Goal: Task Accomplishment & Management: Manage account settings

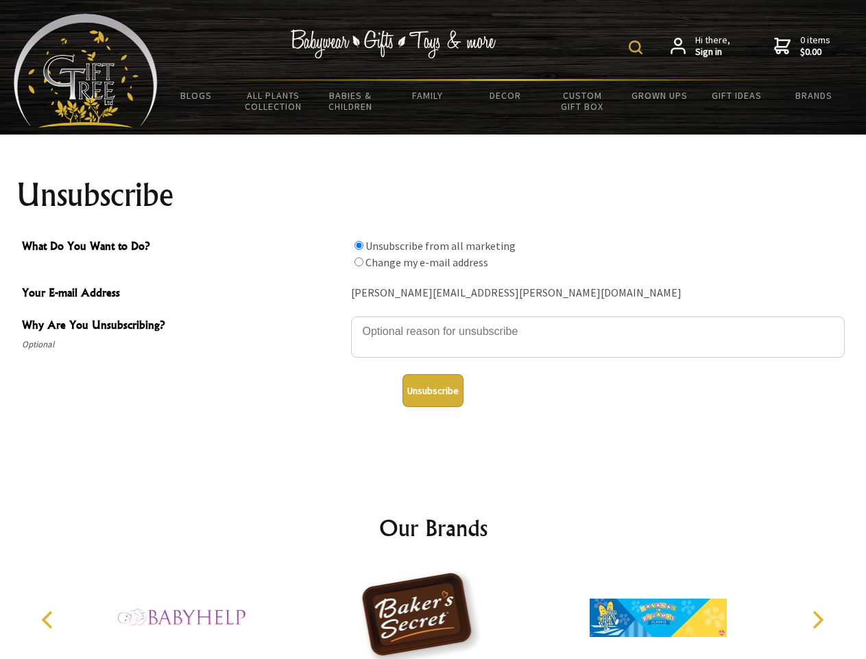
click at [638, 47] on img at bounding box center [636, 47] width 14 height 14
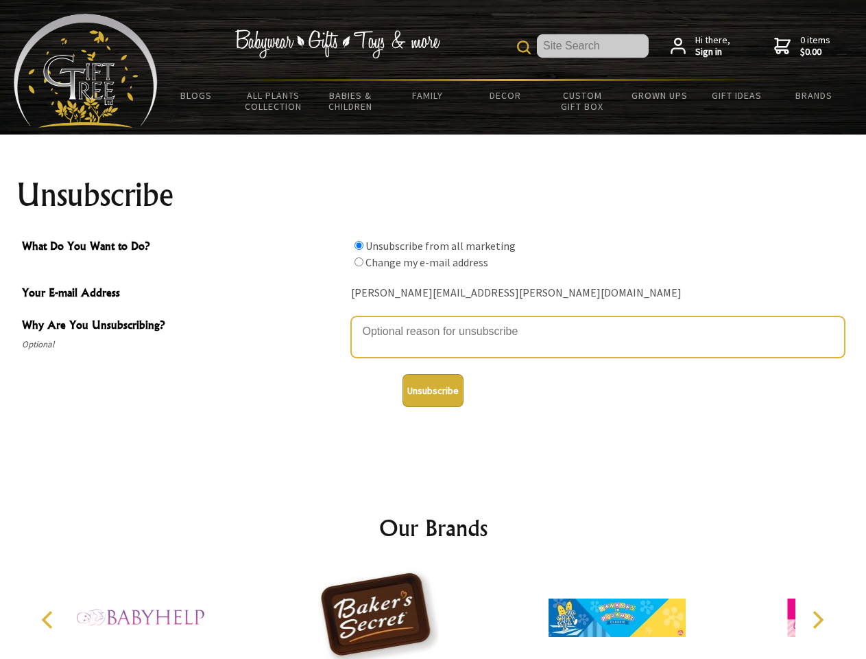
click at [434, 321] on textarea "Why Are You Unsubscribing?" at bounding box center [598, 336] width 494 height 41
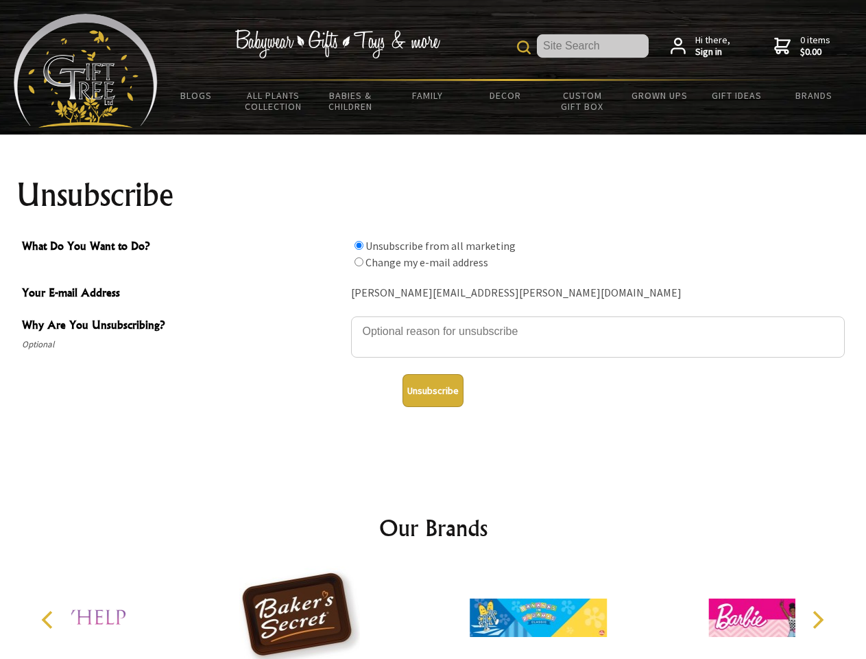
click at [359, 245] on input "What Do You Want to Do?" at bounding box center [359, 245] width 9 height 9
click at [359, 261] on input "What Do You Want to Do?" at bounding box center [359, 261] width 9 height 9
radio input "true"
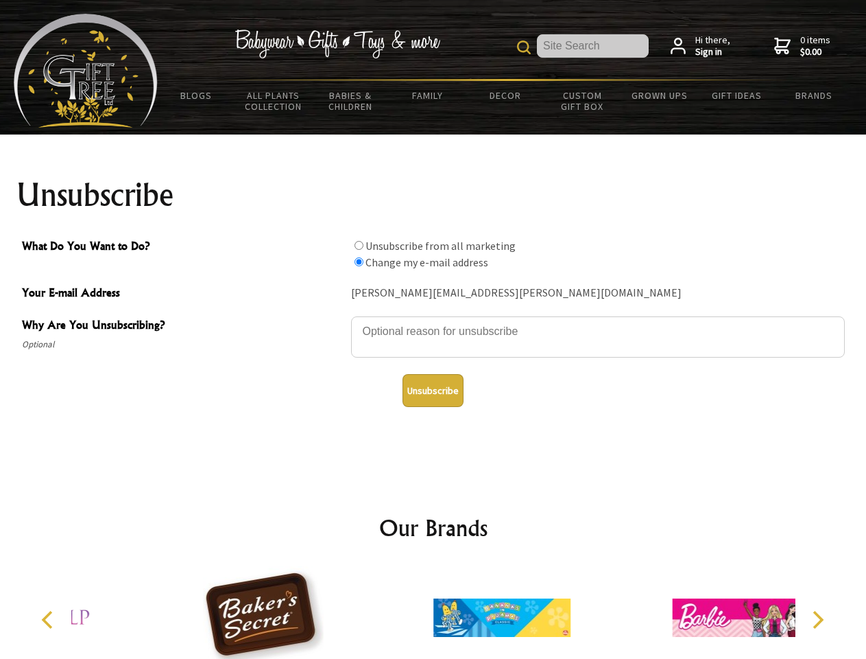
click at [433, 390] on button "Unsubscribe" at bounding box center [433, 390] width 61 height 33
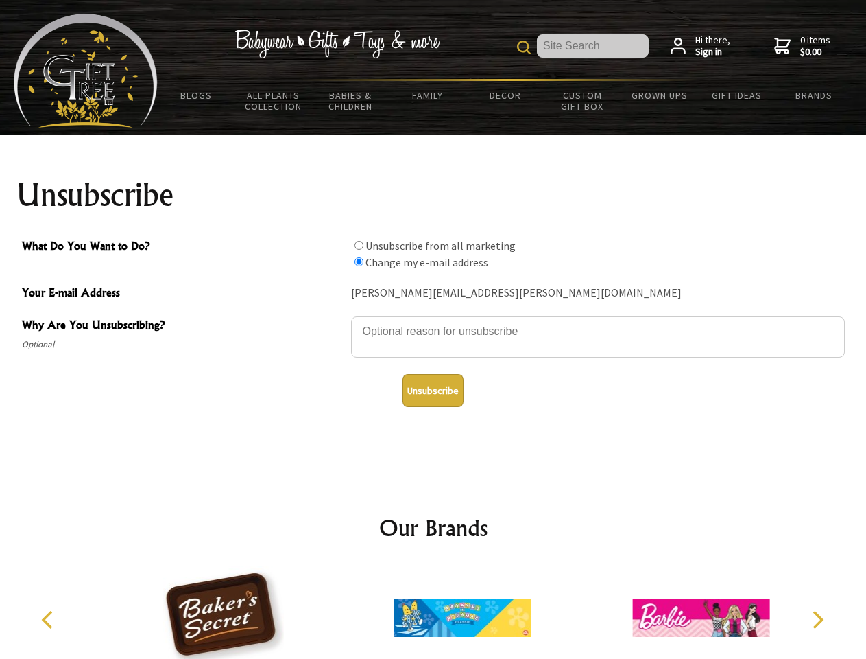
click at [49, 619] on icon "Previous" at bounding box center [49, 620] width 18 height 18
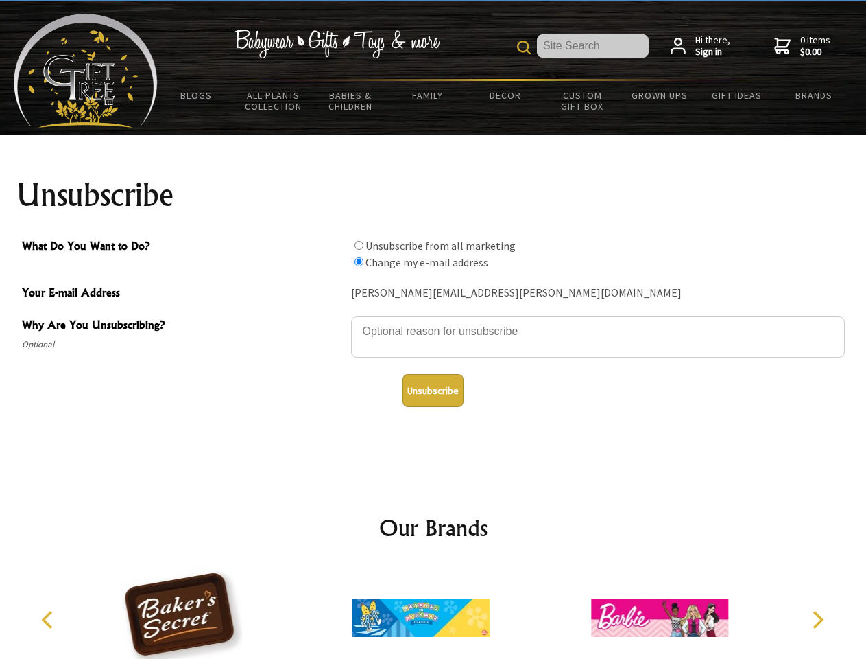
click at [818, 619] on icon "Next" at bounding box center [817, 620] width 18 height 18
